Goal: Navigation & Orientation: Find specific page/section

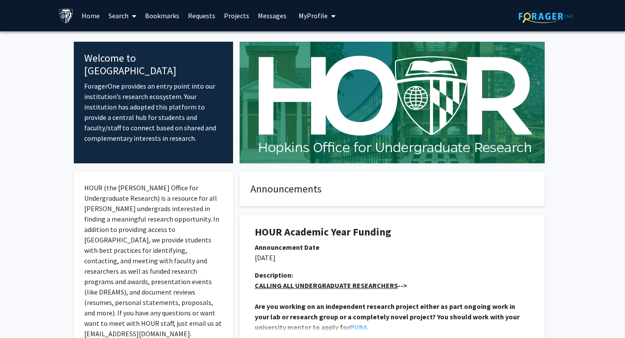
click at [94, 15] on link "Home" at bounding box center [90, 15] width 27 height 30
click at [90, 14] on link "Home" at bounding box center [90, 15] width 27 height 30
click at [132, 18] on span at bounding box center [132, 16] width 8 height 30
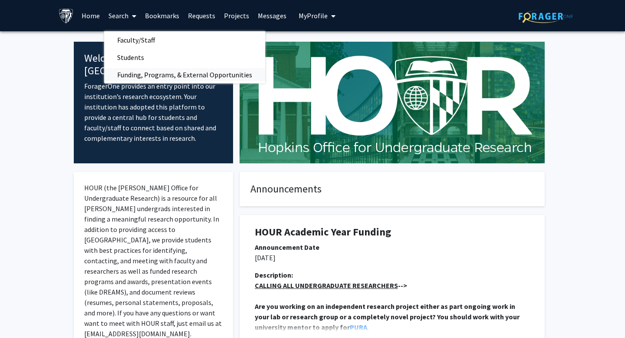
click at [144, 78] on span "Funding, Programs, & External Opportunities" at bounding box center [184, 74] width 161 height 17
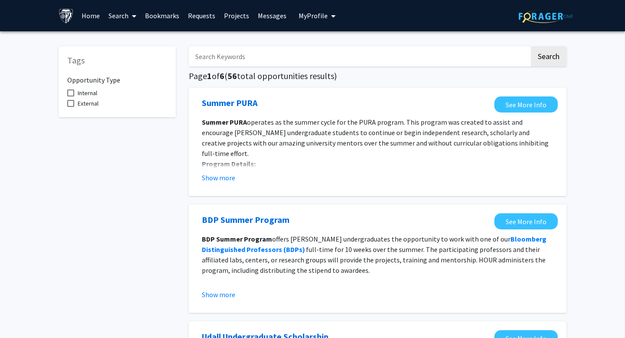
click at [235, 17] on link "Projects" at bounding box center [237, 15] width 34 height 30
